Goal: Task Accomplishment & Management: Use online tool/utility

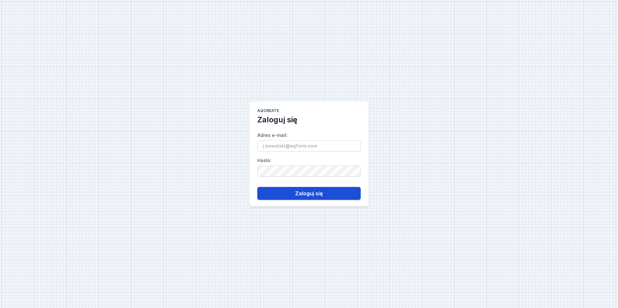
type input "[PERSON_NAME][EMAIL_ADDRESS][DOMAIN_NAME]"
click at [298, 190] on button "Zaloguj się" at bounding box center [308, 193] width 103 height 13
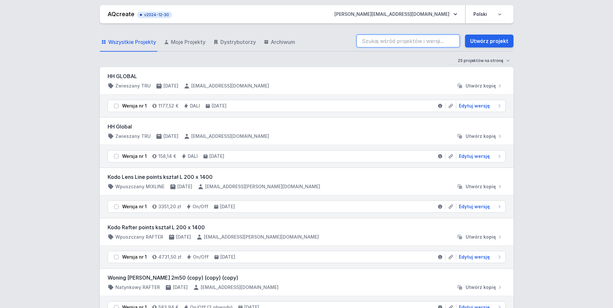
click at [424, 44] on input "search" at bounding box center [407, 41] width 103 height 13
paste input "70201-m930-25481-13"
type input "70201-m930-25481-13"
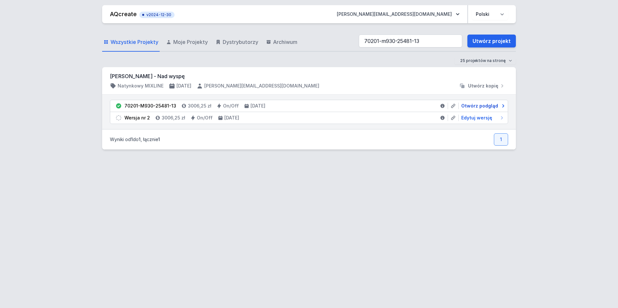
click at [482, 103] on span "Otwórz podgląd" at bounding box center [479, 106] width 37 height 6
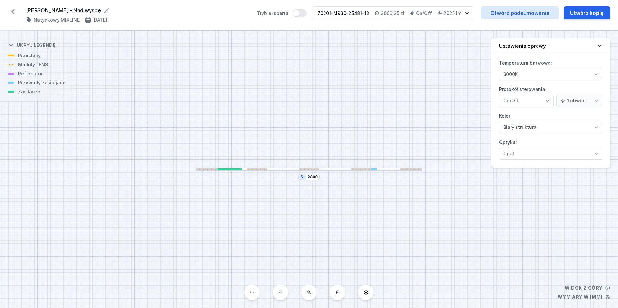
click at [384, 173] on div "S1 2800" at bounding box center [309, 169] width 618 height 278
click at [379, 170] on div at bounding box center [352, 170] width 140 height 4
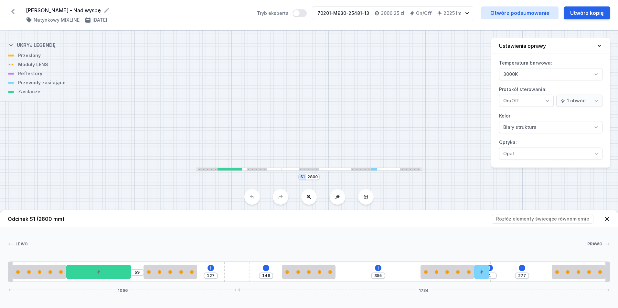
click at [467, 240] on div "[PERSON_NAME] 1 2 3 2 4 2 2 5 6 2 1 59 127 148 395 4 277 1066 1734 20 250 300 5…" at bounding box center [309, 255] width 618 height 54
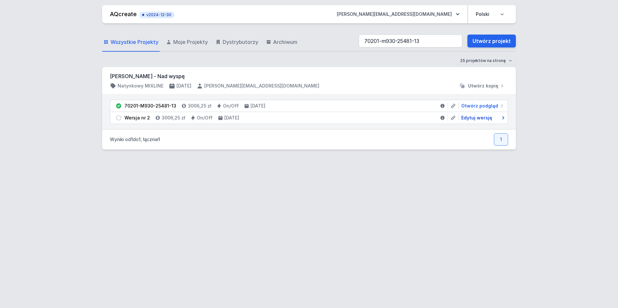
click at [481, 117] on span "Edytuj wersję" at bounding box center [476, 118] width 31 height 6
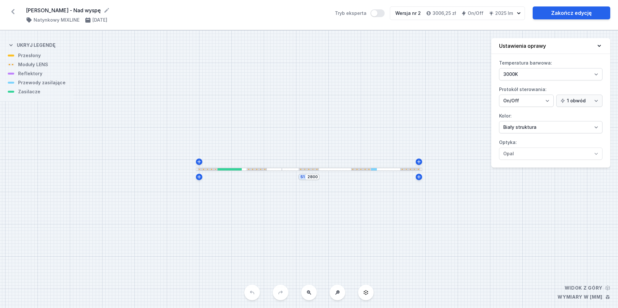
click at [19, 13] on div "[PERSON_NAME] - Nad wyspę ( 11243 /v 2 ) Natynkowy MIXLINE [DATE] Tryb eksperta…" at bounding box center [309, 15] width 618 height 30
click at [13, 12] on icon at bounding box center [13, 11] width 10 height 10
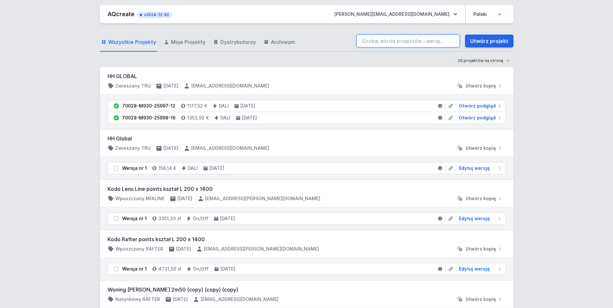
click at [415, 45] on input "search" at bounding box center [407, 41] width 103 height 13
click at [421, 43] on input "search" at bounding box center [407, 41] width 103 height 13
type input "71114-m927-22372-12"
click at [194, 50] on div "Wszystkie Projekty Moje Projekty Dystrybutorzy Archiwum 71114-m927-22372-12 Utw…" at bounding box center [307, 41] width 414 height 21
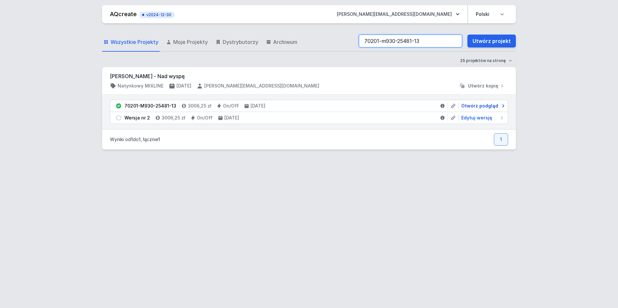
type input "70201-m930-25481-13"
click at [481, 104] on span "Otwórz podgląd" at bounding box center [479, 106] width 37 height 6
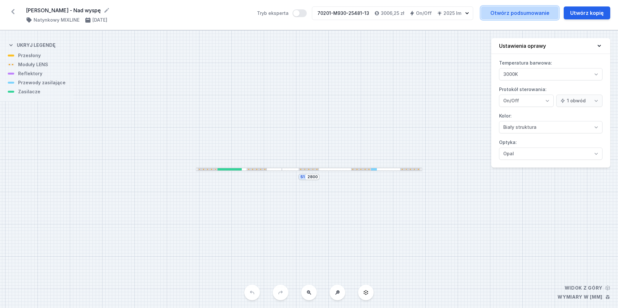
click at [509, 16] on link "Otwórz podsumowanie" at bounding box center [520, 12] width 78 height 13
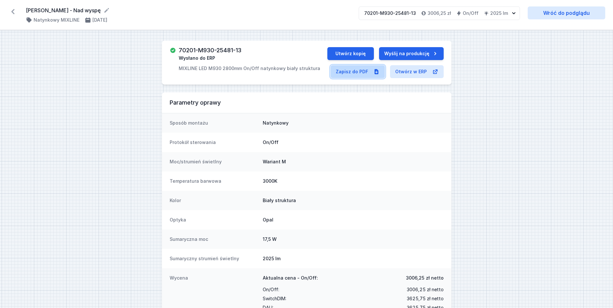
click at [355, 74] on link "Zapisz do PDF" at bounding box center [358, 71] width 54 height 13
click at [346, 52] on button "Utwórz kopię" at bounding box center [350, 53] width 47 height 13
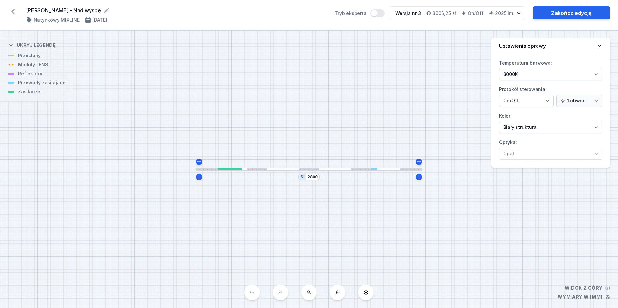
click at [382, 169] on div at bounding box center [352, 170] width 140 height 4
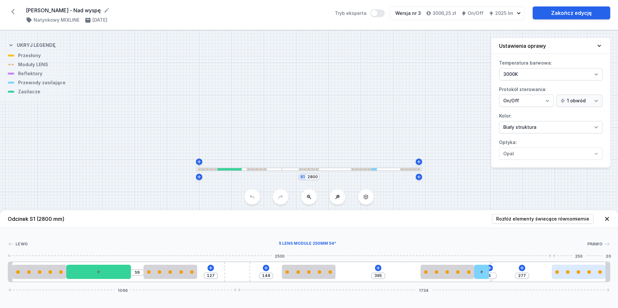
click at [565, 274] on div at bounding box center [579, 272] width 54 height 14
type input "204"
type input "73"
type input "198"
type input "79"
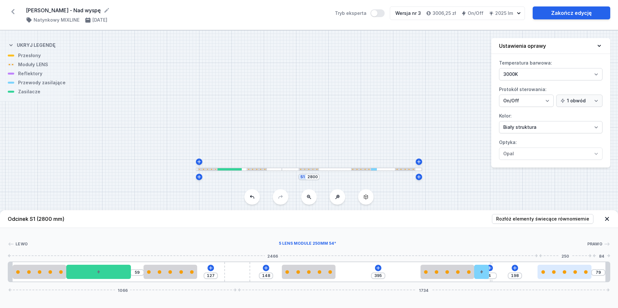
type input "194"
type input "83"
type input "190"
type input "87"
type input "187"
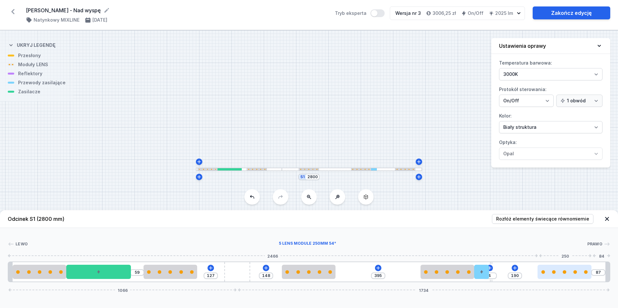
type input "90"
type input "179"
type input "98"
type input "172"
type input "105"
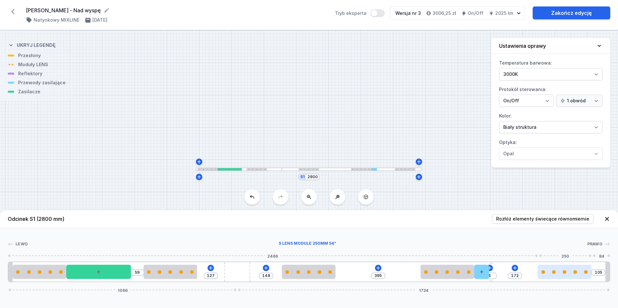
type input "163"
type input "114"
type input "157"
type input "120"
type input "153"
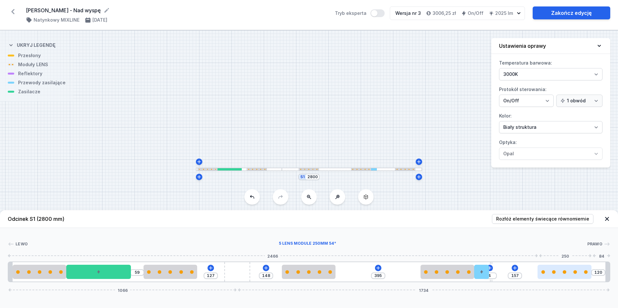
type input "124"
type input "150"
type input "127"
drag, startPoint x: 567, startPoint y: 276, endPoint x: 548, endPoint y: 275, distance: 18.8
click at [548, 276] on div at bounding box center [551, 272] width 54 height 14
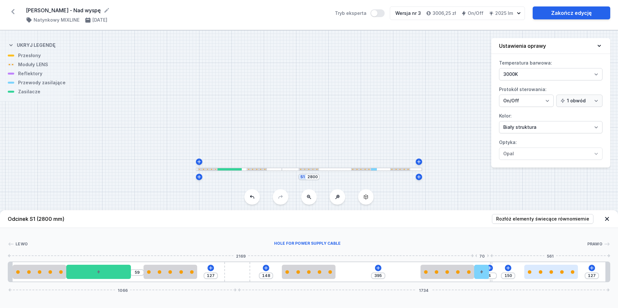
type input "74"
type input "80"
type input "10"
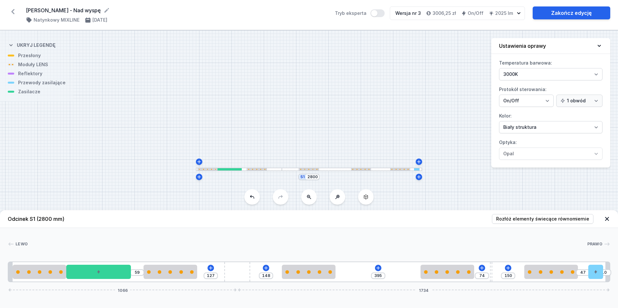
drag, startPoint x: 486, startPoint y: 276, endPoint x: 614, endPoint y: 277, distance: 128.3
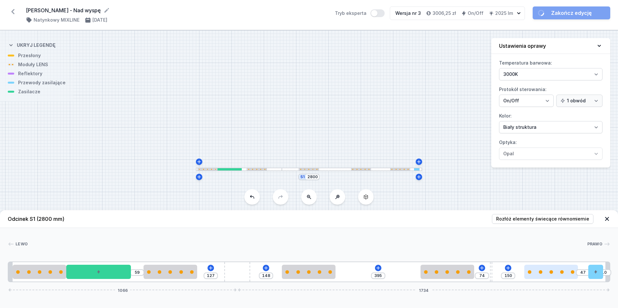
type input "119"
type input "78"
type input "130"
type input "67"
type input "136"
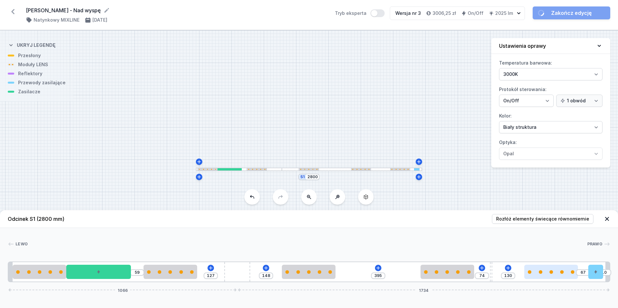
type input "61"
type input "145"
type input "52"
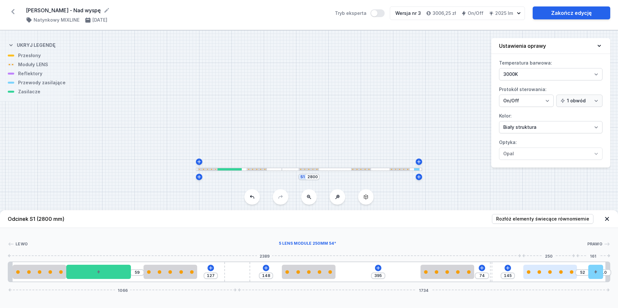
type input "197"
drag, startPoint x: 563, startPoint y: 276, endPoint x: 575, endPoint y: 276, distance: 12.6
click at [575, 276] on div at bounding box center [562, 272] width 54 height 14
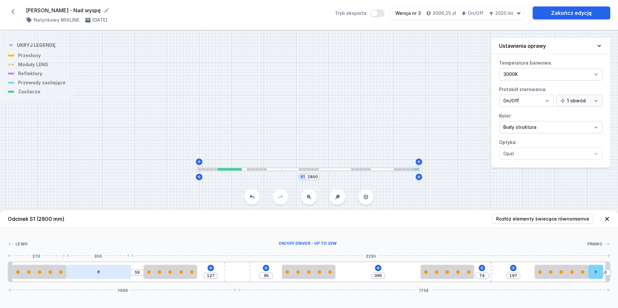
type input "95"
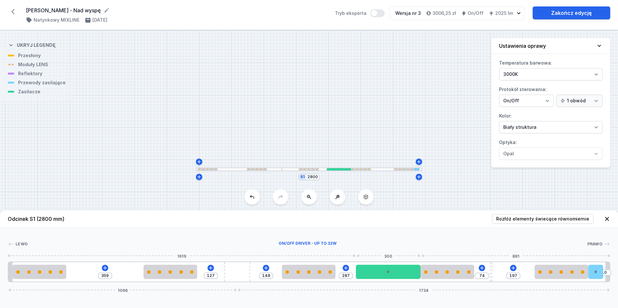
type input "314"
type input "69"
type input "350"
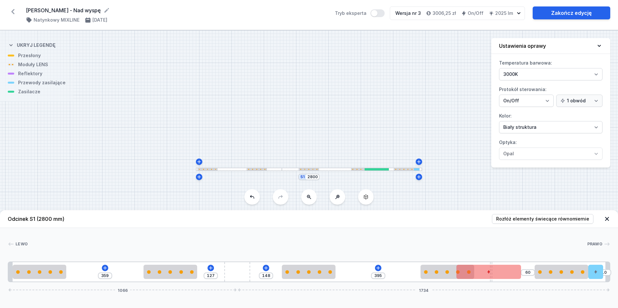
type input "57"
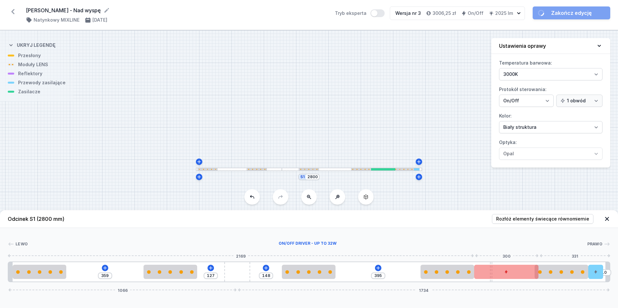
drag, startPoint x: 115, startPoint y: 275, endPoint x: 526, endPoint y: 278, distance: 411.4
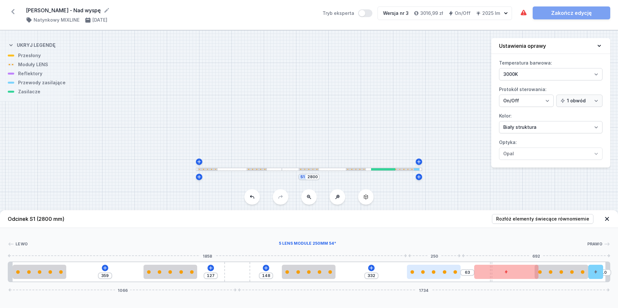
type input "331"
type input "64"
drag, startPoint x: 440, startPoint y: 274, endPoint x: 433, endPoint y: 274, distance: 7.1
click at [433, 274] on div at bounding box center [434, 272] width 54 height 14
click at [490, 281] on div "359 127 148 331 64 10 1066 1734" at bounding box center [309, 272] width 602 height 21
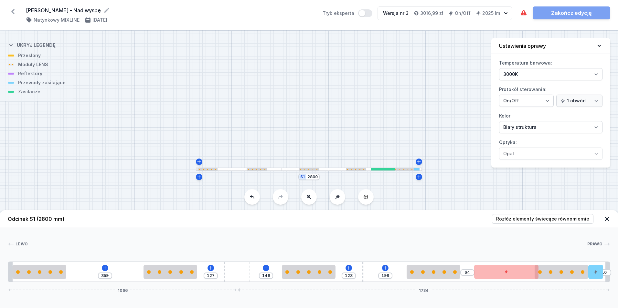
drag, startPoint x: 491, startPoint y: 281, endPoint x: 369, endPoint y: 279, distance: 122.2
click at [369, 279] on div "359 127 148 123 198 64 10 1066 1734" at bounding box center [309, 272] width 602 height 21
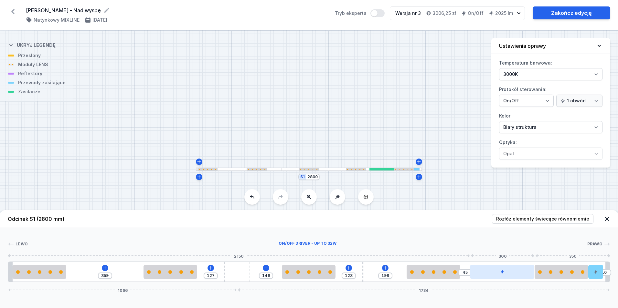
drag, startPoint x: 514, startPoint y: 274, endPoint x: 527, endPoint y: 274, distance: 12.6
click at [527, 274] on div at bounding box center [502, 272] width 64 height 14
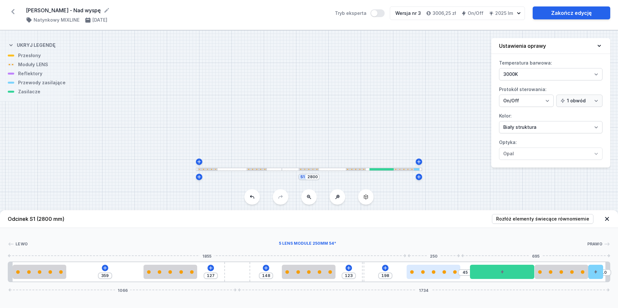
type input "169"
type input "74"
type input "171"
type input "72"
type input "178"
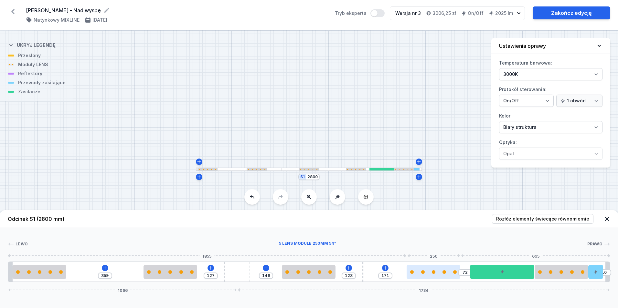
type input "65"
type input "185"
type input "58"
type input "243"
drag, startPoint x: 449, startPoint y: 275, endPoint x: 463, endPoint y: 277, distance: 13.7
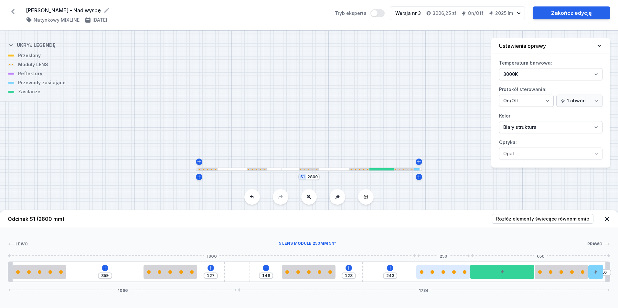
click at [463, 277] on div at bounding box center [443, 272] width 54 height 14
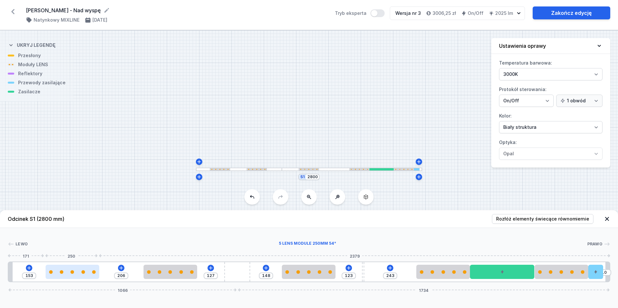
drag, startPoint x: 48, startPoint y: 276, endPoint x: 75, endPoint y: 278, distance: 26.6
click at [75, 278] on div at bounding box center [73, 272] width 54 height 14
drag, startPoint x: 33, startPoint y: 275, endPoint x: 0, endPoint y: 277, distance: 33.0
click at [0, 277] on html "[PERSON_NAME] - Nad wyspę ( 11243 /v 3 ) Natynkowy MIXLINE [DATE] Tryb eksperta…" at bounding box center [309, 154] width 618 height 308
type input "351"
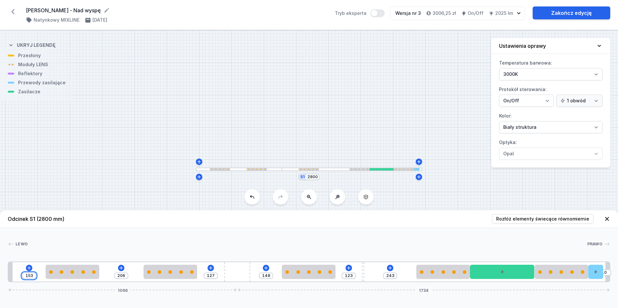
type input "8"
type input "279"
type input "80"
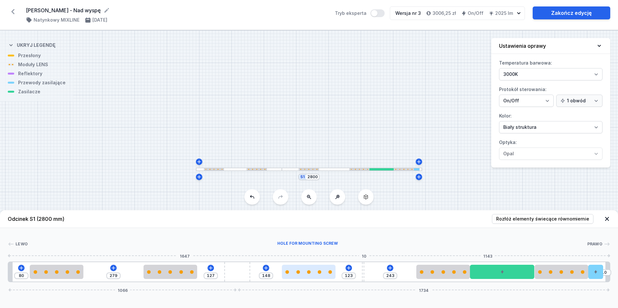
type input "286"
type input "80"
type input "304"
type input "62"
type input "322"
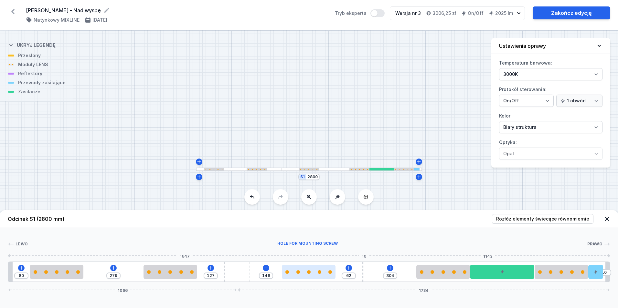
type input "44"
drag, startPoint x: 362, startPoint y: 277, endPoint x: 316, endPoint y: 278, distance: 45.9
click at [316, 278] on div "80 279 127 148 376 10 1066 1734" at bounding box center [309, 272] width 602 height 21
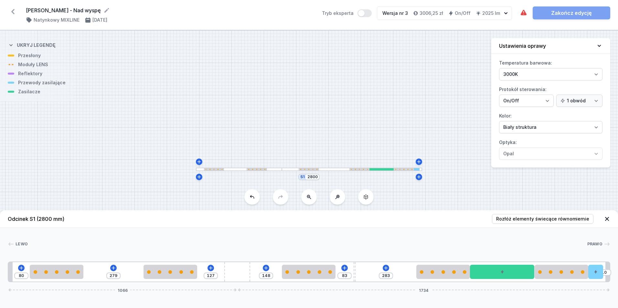
drag, startPoint x: 327, startPoint y: 281, endPoint x: 360, endPoint y: 281, distance: 33.0
type input "305"
type input "61"
type input "289"
type input "77"
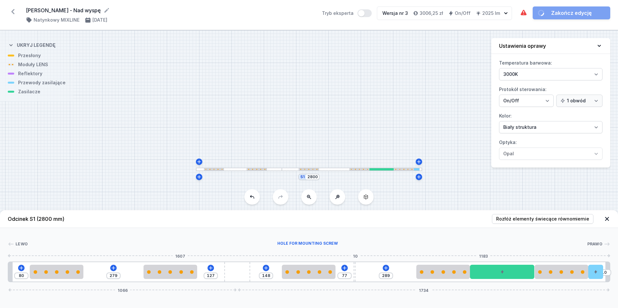
type input "189"
type input "177"
type input "43"
type input "323"
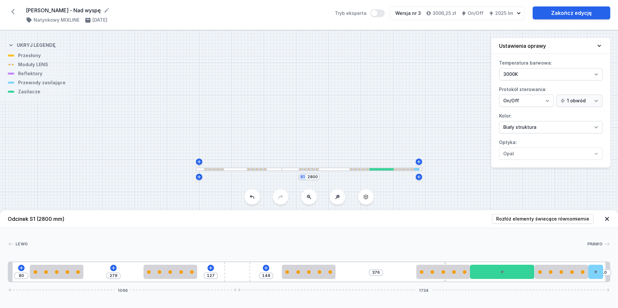
drag, startPoint x: 355, startPoint y: 281, endPoint x: 452, endPoint y: 285, distance: 98.0
click at [452, 285] on div "Odcinek S1 (2800 mm) Rozłóż elementy świecące równomiernie Lewo Prawo 1 2 2 3 2…" at bounding box center [309, 259] width 618 height 98
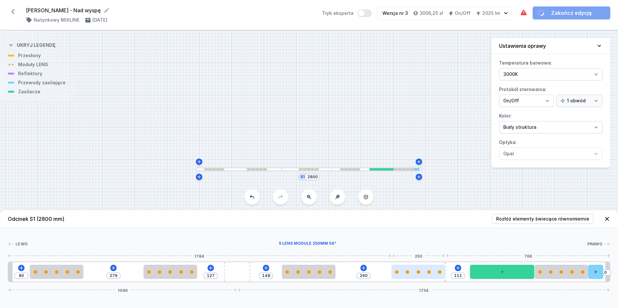
type input "311"
type input "65"
type input "312"
type input "64"
type input "314"
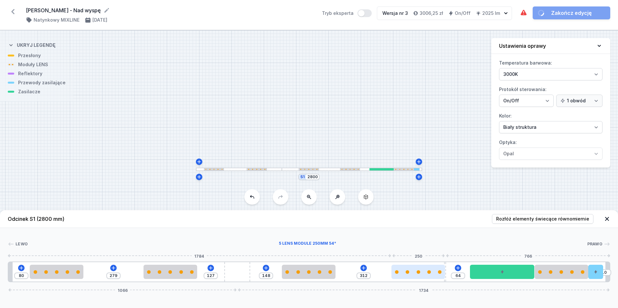
type input "62"
type input "315"
type input "61"
type input "318"
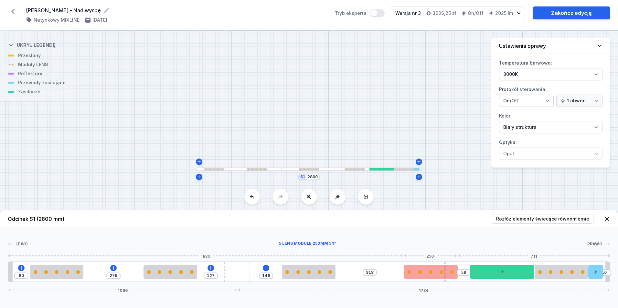
type input "56"
type input "320"
drag, startPoint x: 435, startPoint y: 278, endPoint x: 421, endPoint y: 277, distance: 13.3
click at [297, 273] on div at bounding box center [298, 272] width 4 height 4
select select "1516"
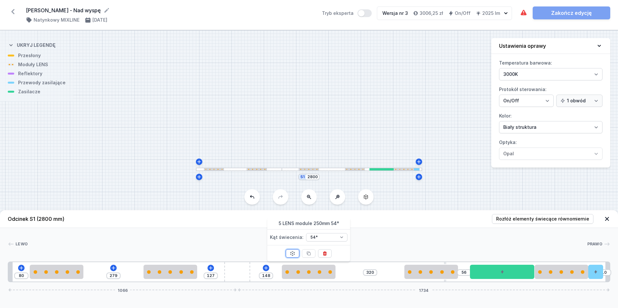
click at [296, 254] on button at bounding box center [293, 253] width 14 height 8
type input "149"
type input "319"
click at [296, 254] on button at bounding box center [293, 253] width 14 height 8
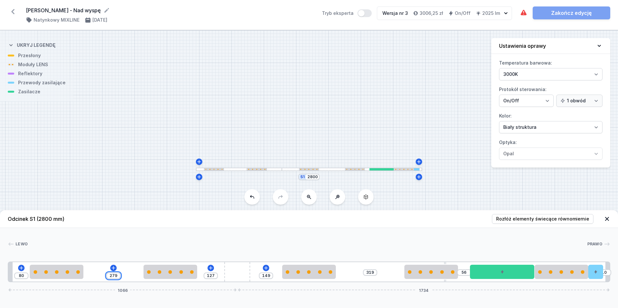
drag, startPoint x: 118, startPoint y: 276, endPoint x: 97, endPoint y: 274, distance: 20.7
click at [97, 274] on div "80 279 127 149 319 56 10 1066 1734" at bounding box center [309, 272] width 602 height 21
type input "3"
type input "403"
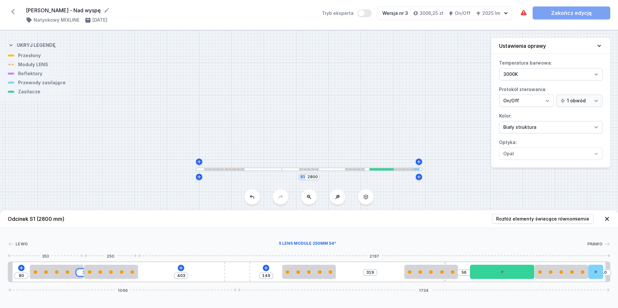
type input "33"
type input "373"
type input "333"
type input "73"
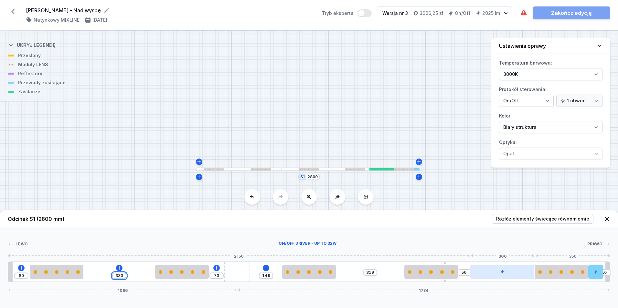
type input "333"
click at [485, 274] on div at bounding box center [502, 272] width 64 height 14
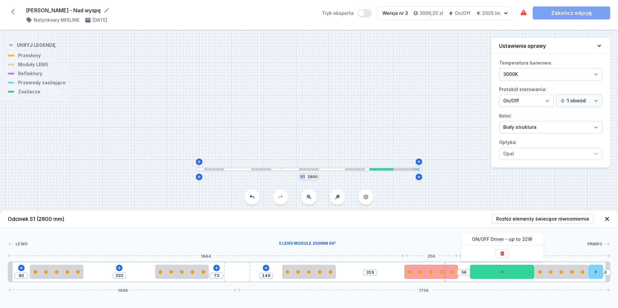
type input "111"
type input "259"
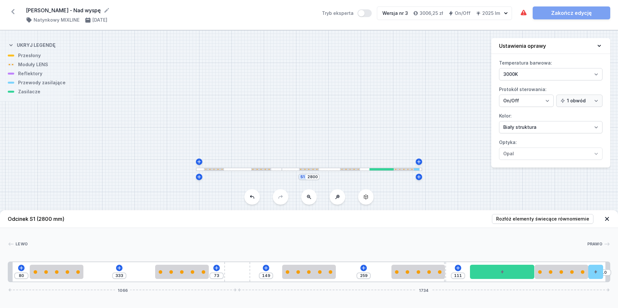
click at [449, 275] on div "80 333 73 149 259 111 10 1066 1734" at bounding box center [309, 272] width 602 height 21
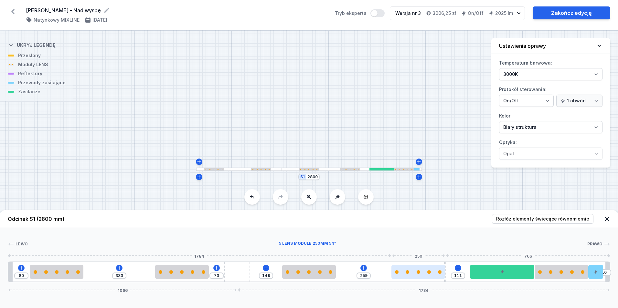
type input "61"
type input "314"
type input "58"
type input "375"
drag, startPoint x: 423, startPoint y: 275, endPoint x: 444, endPoint y: 275, distance: 21.0
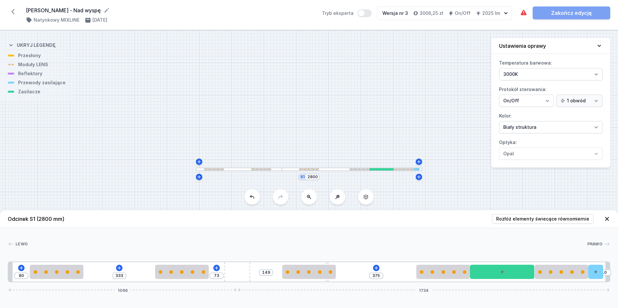
drag, startPoint x: 445, startPoint y: 281, endPoint x: 300, endPoint y: 285, distance: 145.2
click at [300, 285] on div "Odcinek S1 (2800 mm) Rozłóż elementy świecące równomiernie Lewo Prawo 1 2 2 3 4…" at bounding box center [309, 259] width 618 height 98
click at [375, 275] on input "375" at bounding box center [376, 275] width 10 height 5
click at [377, 277] on input "345" at bounding box center [373, 275] width 10 height 5
type input "342"
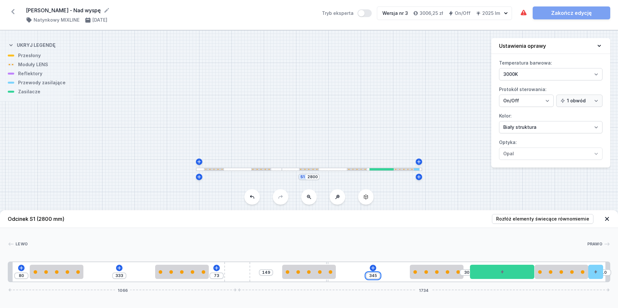
type input "33"
click at [328, 283] on div "Odcinek S1 (2800 mm) Rozłóż elementy świecące równomiernie Lewo Prawo 1 2 2 3 4…" at bounding box center [309, 259] width 618 height 98
drag, startPoint x: 327, startPoint y: 281, endPoint x: 331, endPoint y: 281, distance: 3.9
click at [331, 281] on div "80 333 73 149 342 33 10 1066 1734" at bounding box center [309, 272] width 602 height 21
type input "312"
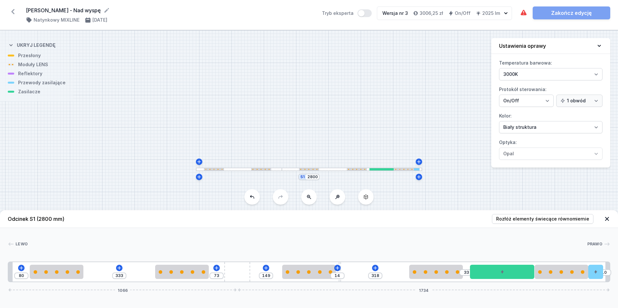
type input "20"
type input "311"
type input "21"
type input "309"
type input "23"
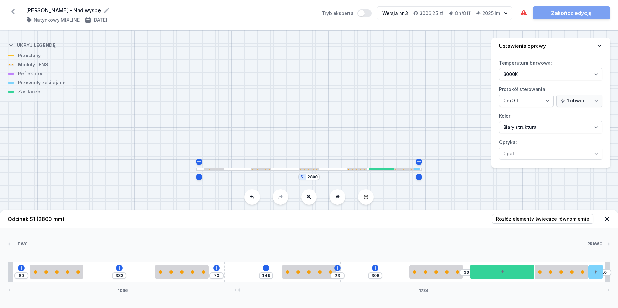
type input "307"
type input "25"
type input "305"
type input "27"
type input "304"
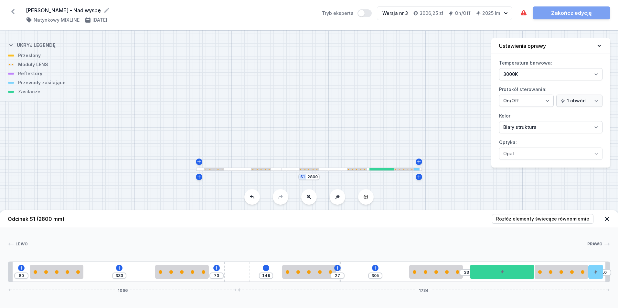
type input "28"
type input "302"
type input "30"
type input "301"
type input "31"
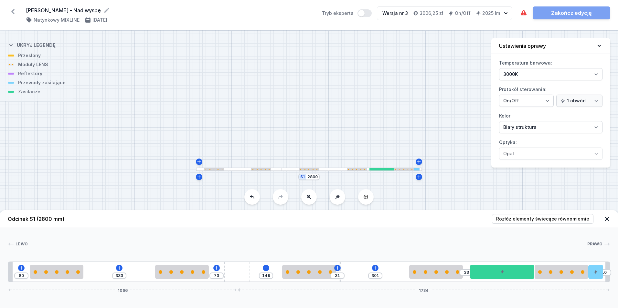
type input "299"
type input "33"
type input "295"
type input "37"
type input "292"
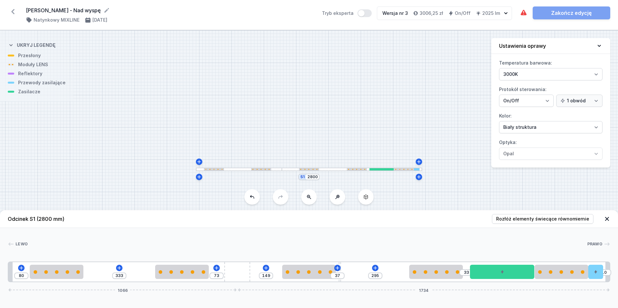
type input "40"
type input "290"
type input "42"
type input "289"
type input "43"
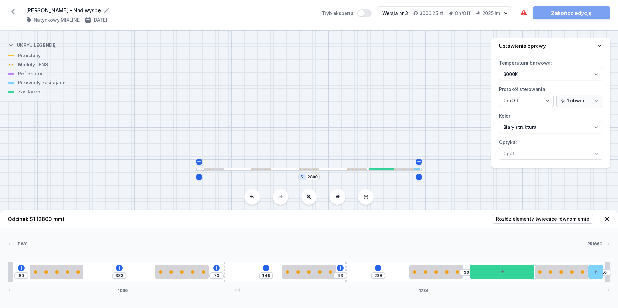
type input "286"
type input "46"
type input "287"
type input "45"
drag, startPoint x: 327, startPoint y: 281, endPoint x: 352, endPoint y: 282, distance: 24.9
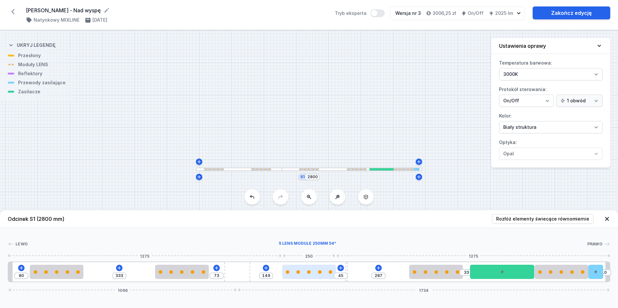
click at [307, 273] on div at bounding box center [309, 272] width 54 height 4
select select "1516"
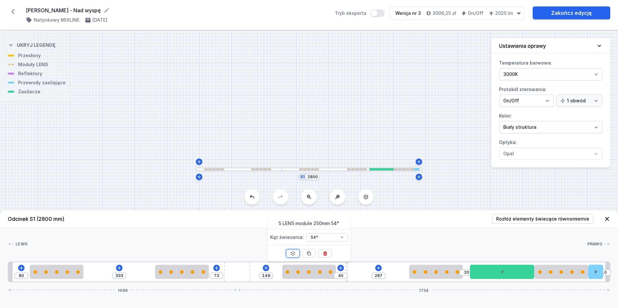
click at [292, 255] on icon at bounding box center [293, 253] width 4 height 5
type input "313"
type input "19"
type input "314"
type input "18"
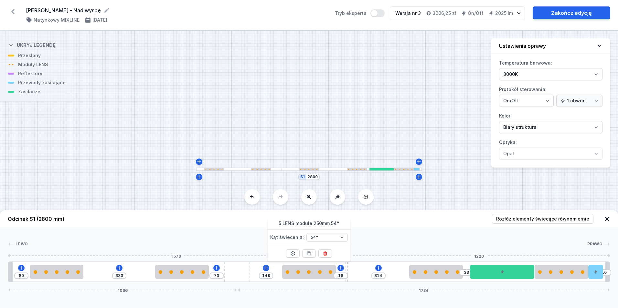
type input "316"
type input "16"
type input "342"
drag, startPoint x: 346, startPoint y: 280, endPoint x: 282, endPoint y: 280, distance: 63.3
click at [282, 280] on div "80 333 73 149 342 33 10 1066 1734" at bounding box center [309, 272] width 602 height 21
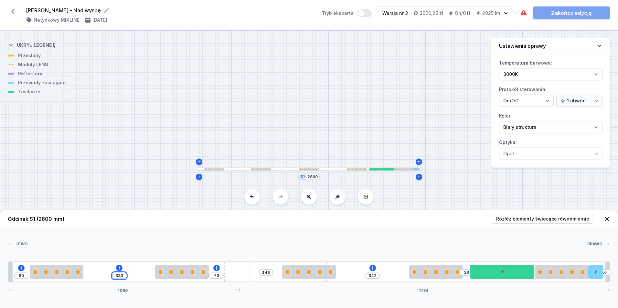
click at [124, 276] on input "333" at bounding box center [119, 275] width 10 height 5
type input "337"
type input "69"
type input "337"
click at [374, 276] on input "342" at bounding box center [372, 275] width 10 height 5
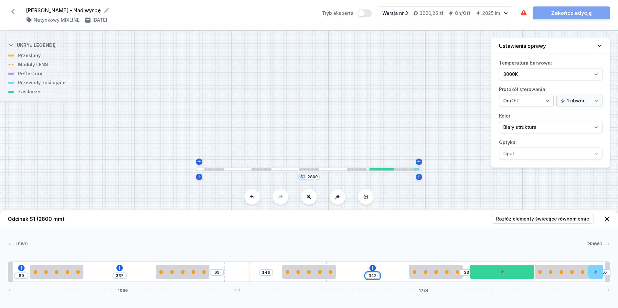
type input "340"
type input "35"
drag, startPoint x: 371, startPoint y: 275, endPoint x: 377, endPoint y: 276, distance: 5.8
click at [376, 276] on input "340" at bounding box center [372, 275] width 10 height 5
type input "33"
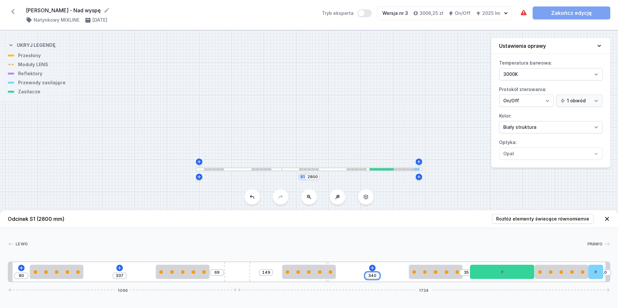
type input "342"
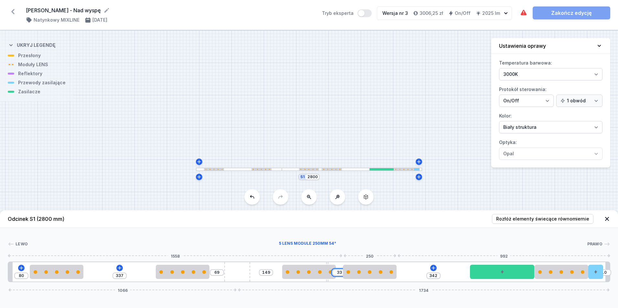
type input "337"
type input "38"
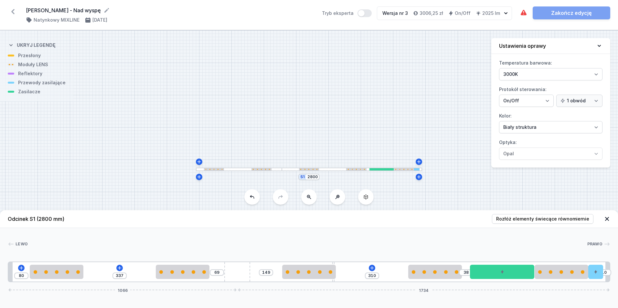
type input "309"
drag, startPoint x: 327, startPoint y: 281, endPoint x: 346, endPoint y: 284, distance: 19.3
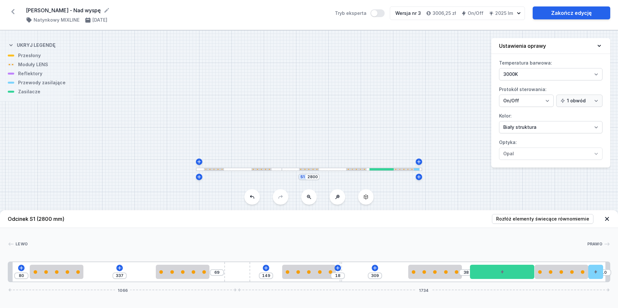
click at [415, 68] on div "S1 2800" at bounding box center [309, 169] width 618 height 278
click at [561, 13] on link "Zakończ edycję" at bounding box center [572, 12] width 78 height 13
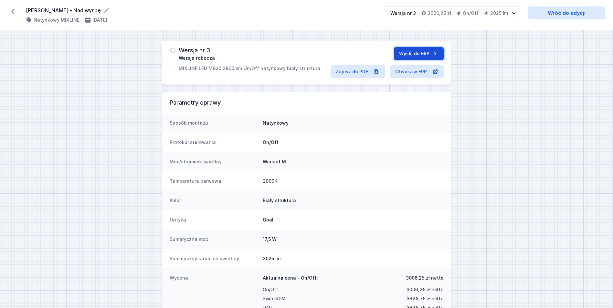
click at [413, 50] on button "Wyślij do ERP" at bounding box center [419, 53] width 50 height 13
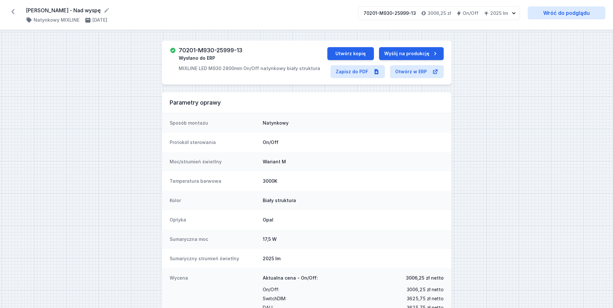
click at [217, 51] on h3 "70201-M930-25999-13" at bounding box center [211, 50] width 64 height 6
copy h3 "70201-M930-25999-13"
click at [363, 75] on link "Zapisz do PDF" at bounding box center [358, 71] width 54 height 13
